Goal: Task Accomplishment & Management: Complete application form

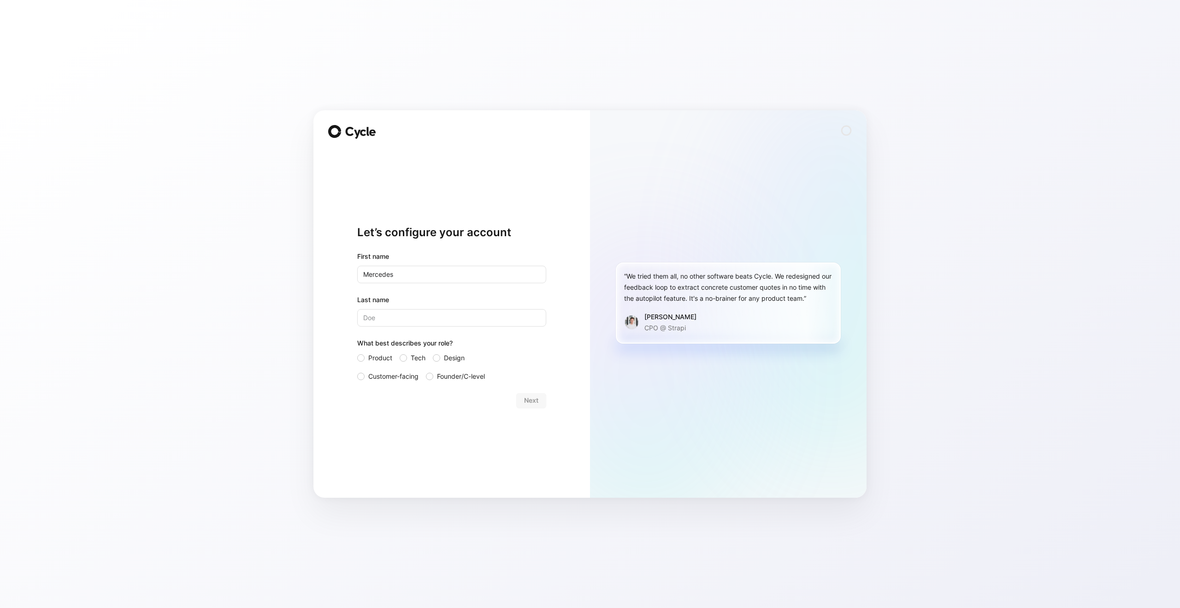
type input "Mercedes"
type input "King"
click at [368, 356] on span "Product" at bounding box center [380, 357] width 24 height 11
click at [357, 352] on input "Product" at bounding box center [357, 352] width 0 height 0
click at [527, 402] on span "Next" at bounding box center [531, 400] width 14 height 11
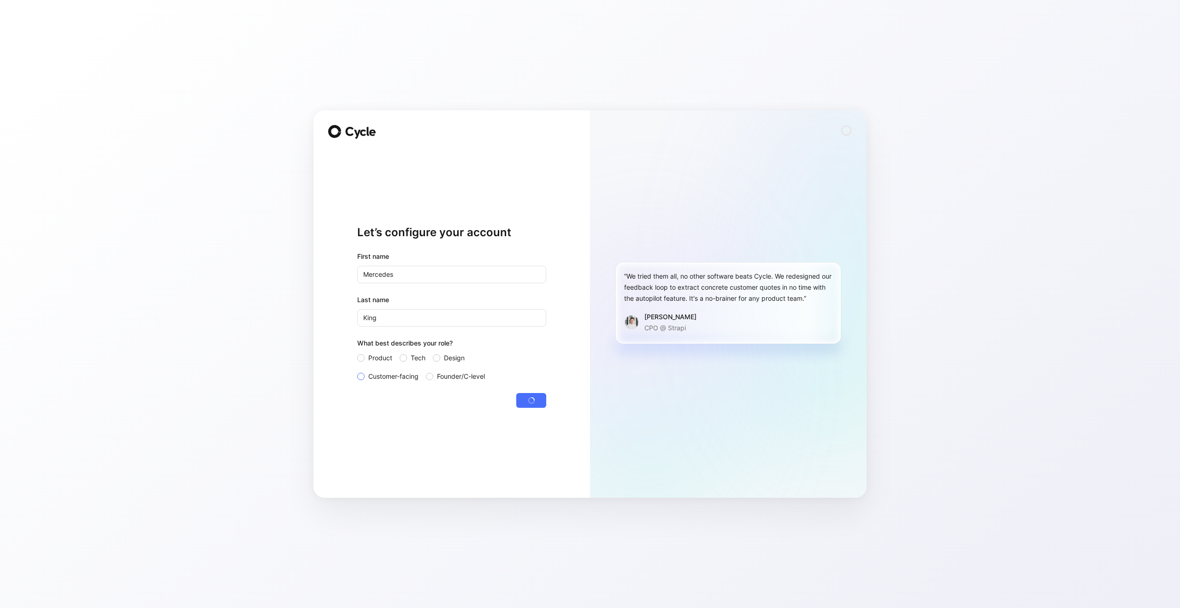
click at [373, 379] on span "Customer-facing" at bounding box center [393, 376] width 50 height 11
click at [357, 371] on input "Customer-facing" at bounding box center [357, 371] width 0 height 0
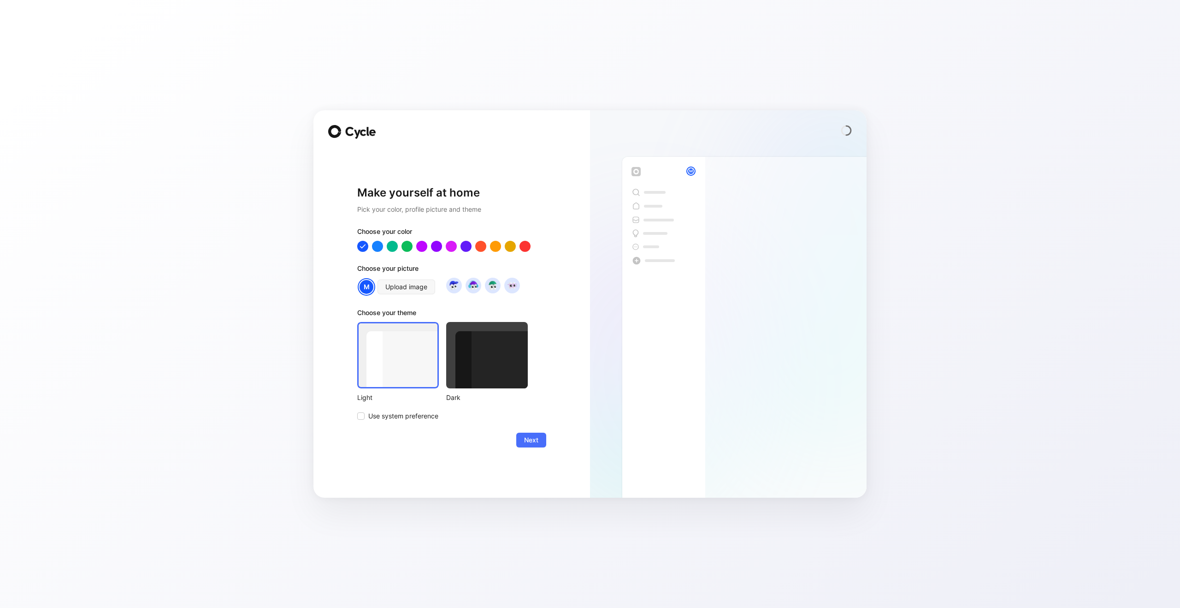
click at [506, 356] on div at bounding box center [487, 355] width 82 height 66
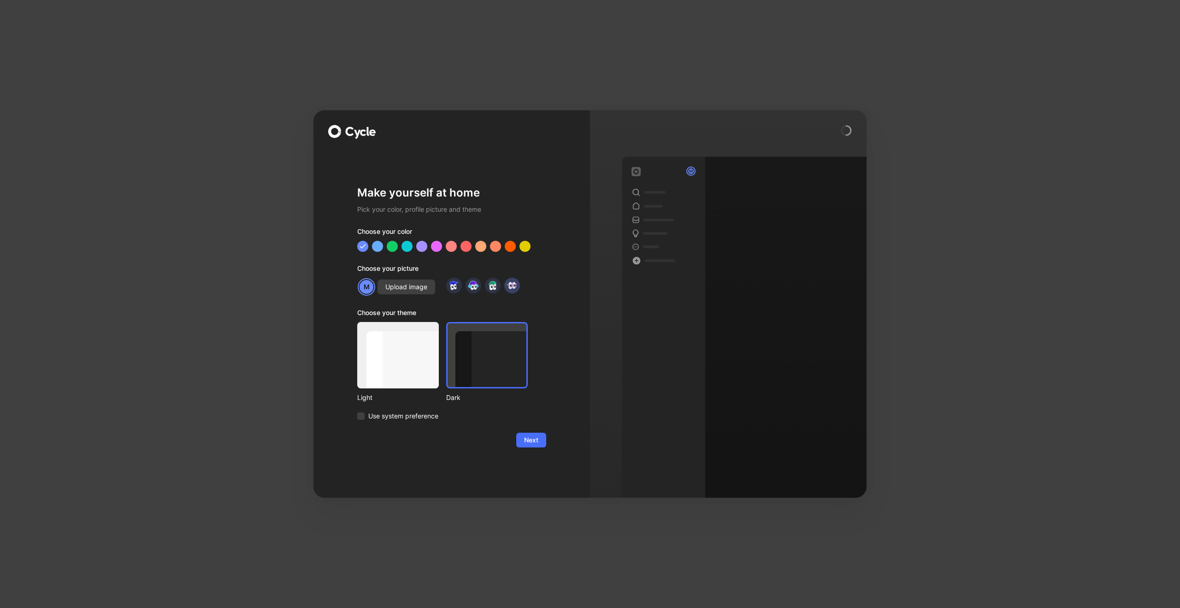
click at [516, 288] on img at bounding box center [512, 285] width 12 height 12
click at [526, 443] on span "Next" at bounding box center [531, 439] width 14 height 11
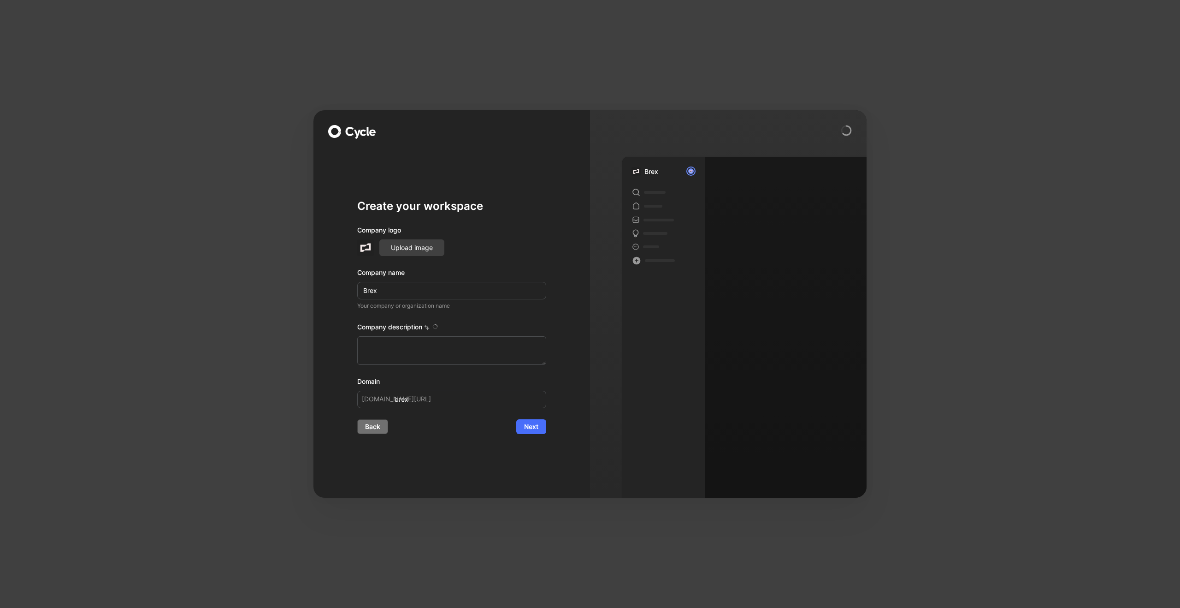
click at [377, 427] on span "Back" at bounding box center [372, 426] width 15 height 11
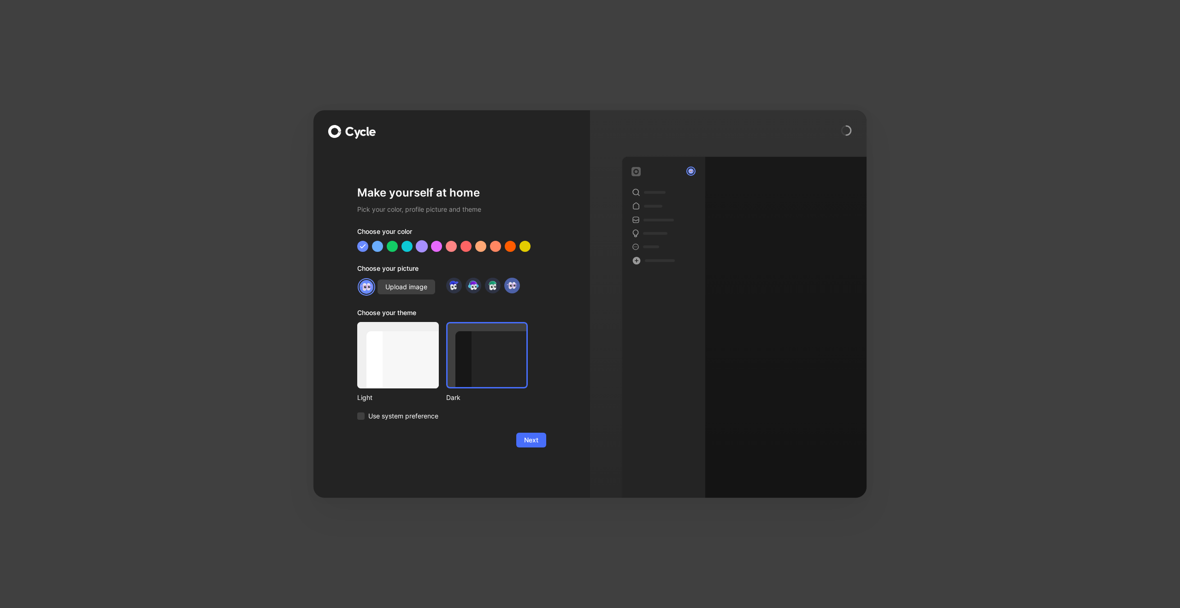
click at [426, 248] on div at bounding box center [422, 246] width 12 height 12
click at [533, 440] on span "Next" at bounding box center [531, 439] width 14 height 11
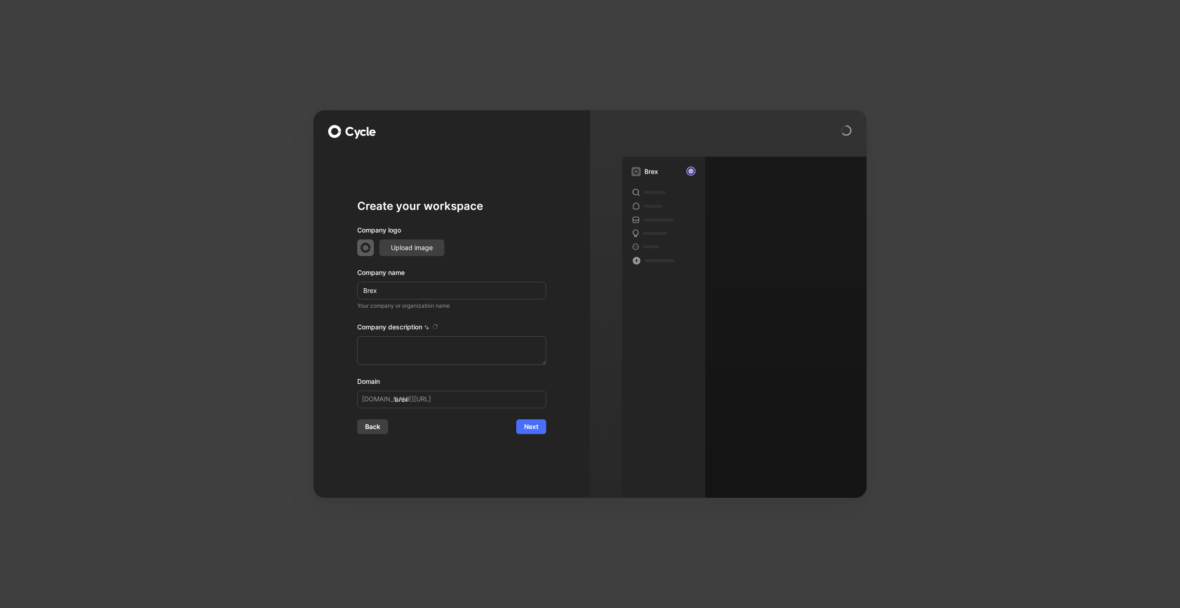
type textarea "Brex is a financial technology company founded in [DATE] by [PERSON_NAME] and […"
click at [383, 431] on button "Back" at bounding box center [372, 426] width 31 height 15
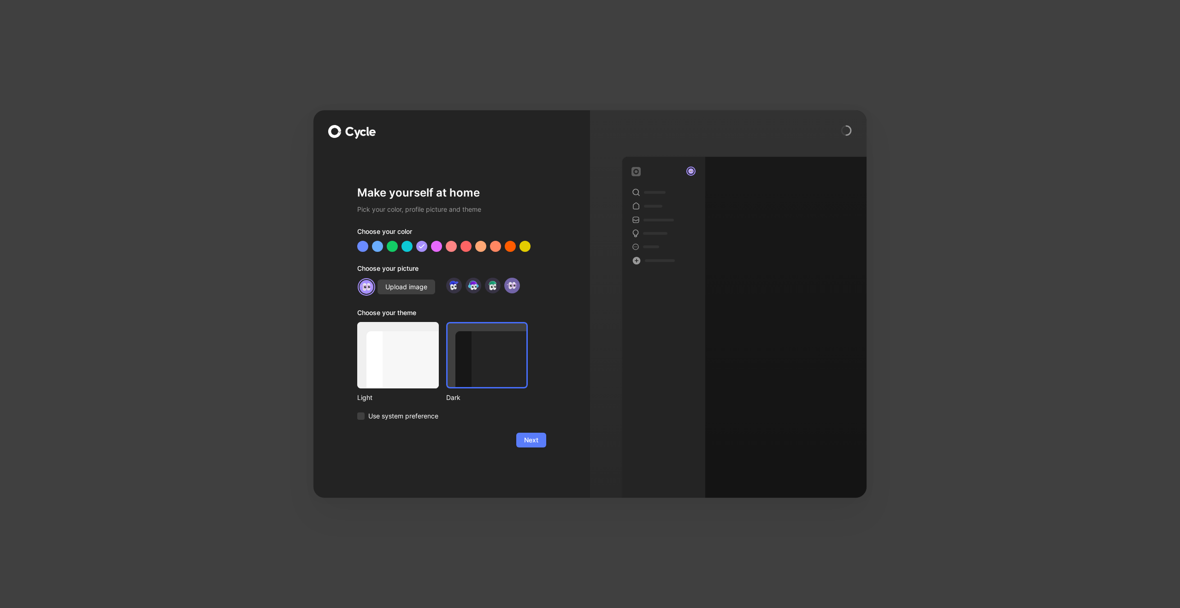
click at [535, 443] on span "Next" at bounding box center [531, 439] width 14 height 11
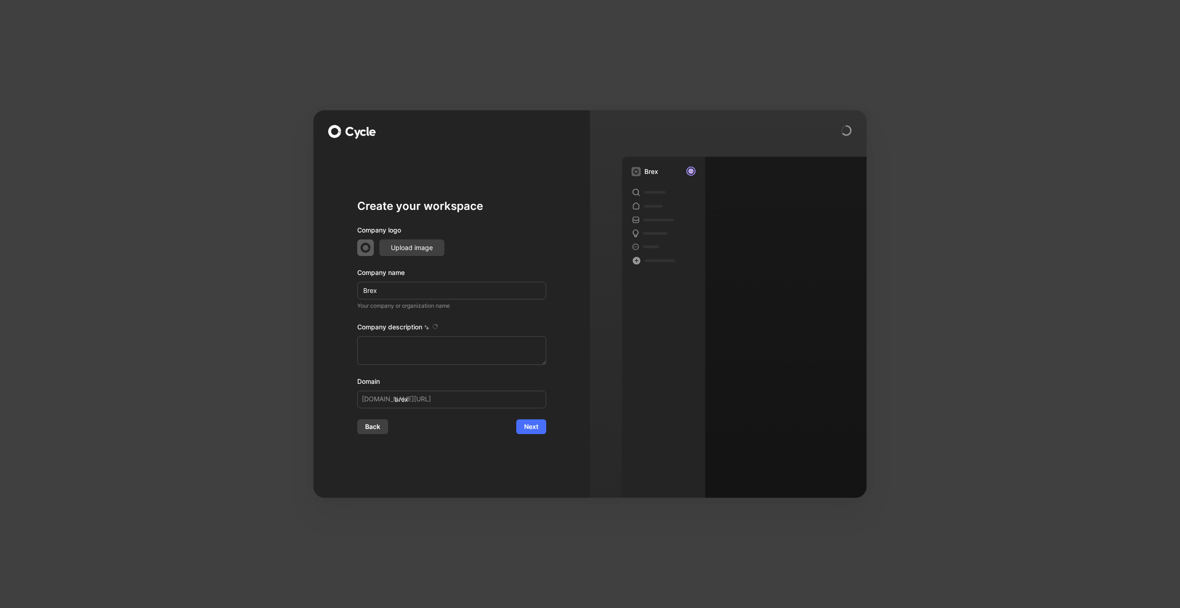
type textarea "Brex is a financial technology company founded in [DATE] by [PERSON_NAME] and […"
click at [530, 429] on span "Next" at bounding box center [531, 426] width 14 height 11
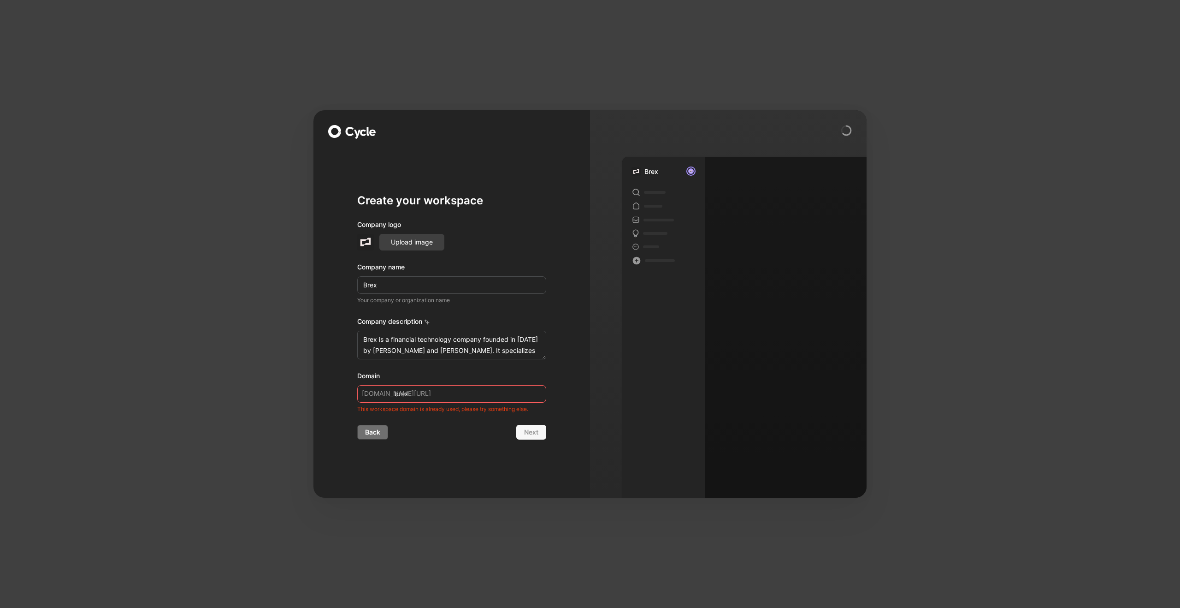
click at [384, 429] on button "Back" at bounding box center [372, 432] width 31 height 15
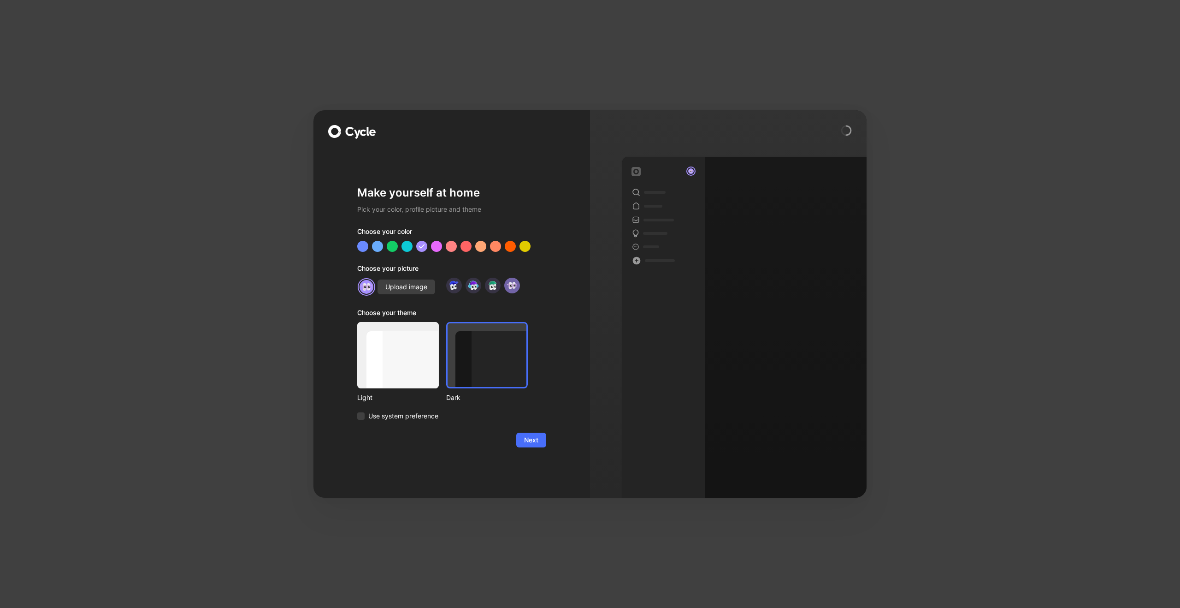
click at [384, 429] on form "Choose your color Choose your picture Upload image Choose your theme Light Dark…" at bounding box center [451, 336] width 189 height 221
